Goal: Task Accomplishment & Management: Manage account settings

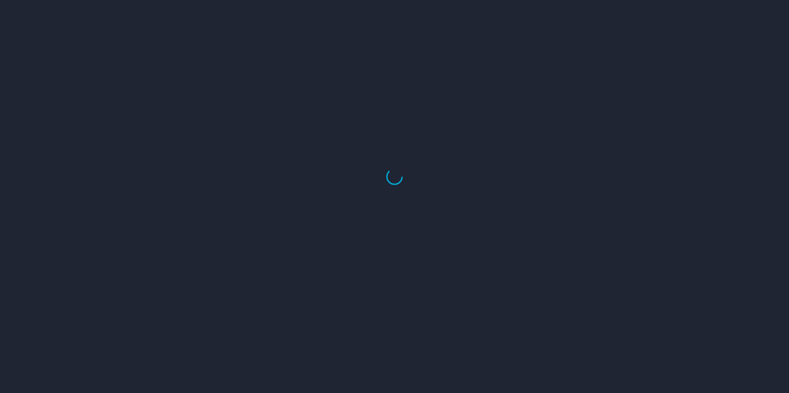
select select "US"
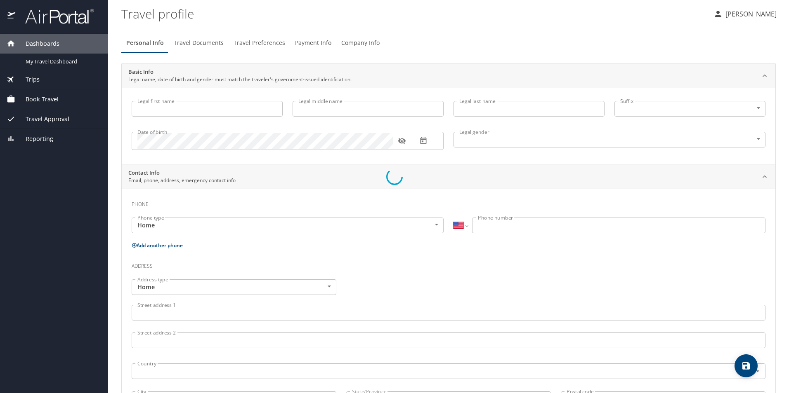
click at [37, 99] on div at bounding box center [394, 177] width 789 height 433
click at [25, 102] on div at bounding box center [394, 177] width 789 height 433
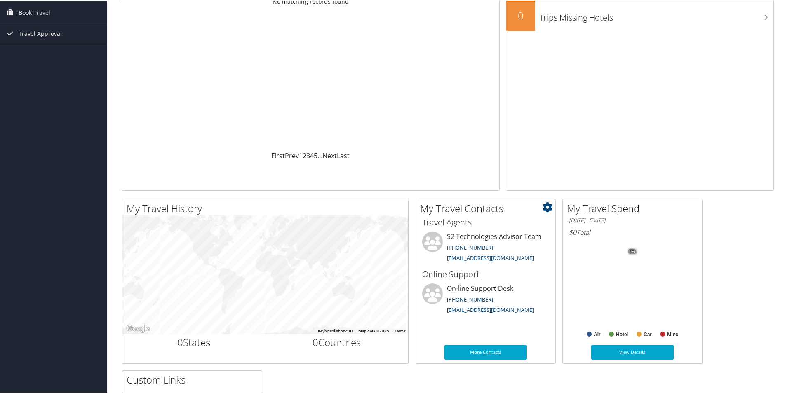
scroll to position [82, 0]
click at [31, 14] on span "Book Travel" at bounding box center [35, 11] width 32 height 21
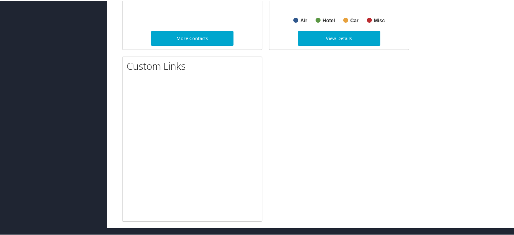
scroll to position [444, 0]
